Goal: Find specific page/section: Find specific page/section

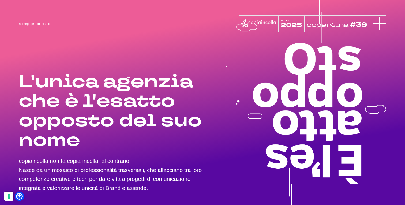
click at [380, 24] on line at bounding box center [380, 24] width 13 height 0
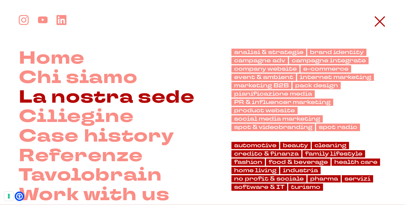
click at [60, 99] on link "La nostra sede" at bounding box center [107, 97] width 176 height 20
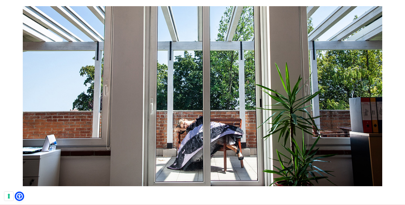
scroll to position [2093, 0]
